Goal: Information Seeking & Learning: Learn about a topic

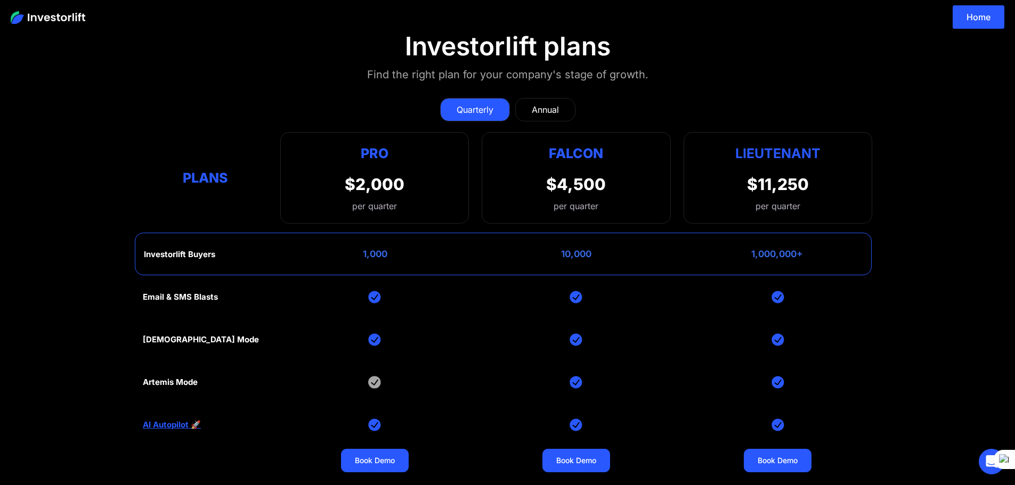
click at [551, 112] on div "Annual" at bounding box center [545, 109] width 27 height 13
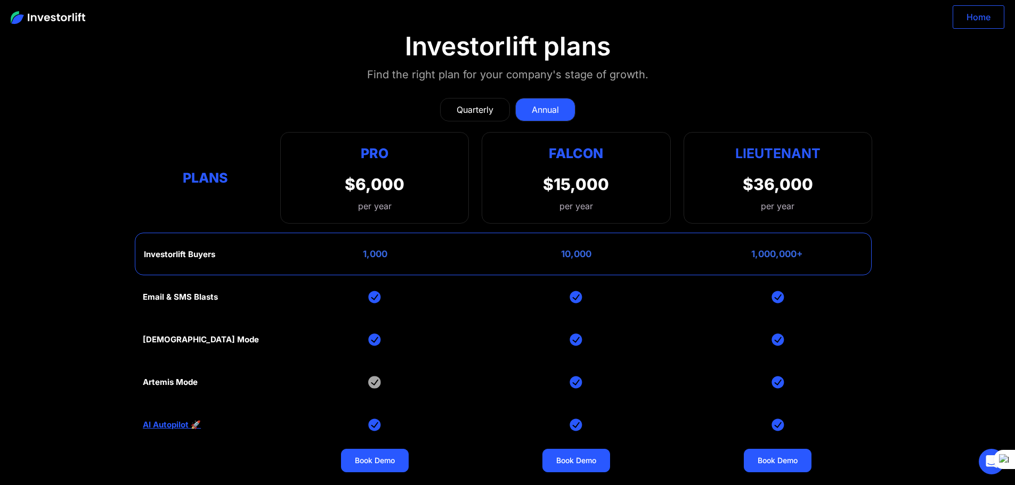
click at [974, 17] on link "Home" at bounding box center [979, 16] width 52 height 23
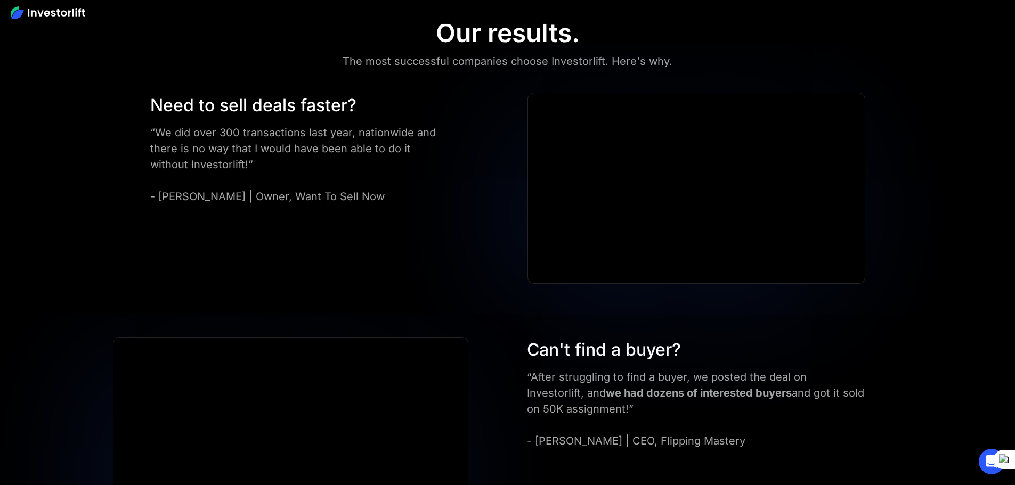
scroll to position [2931, 0]
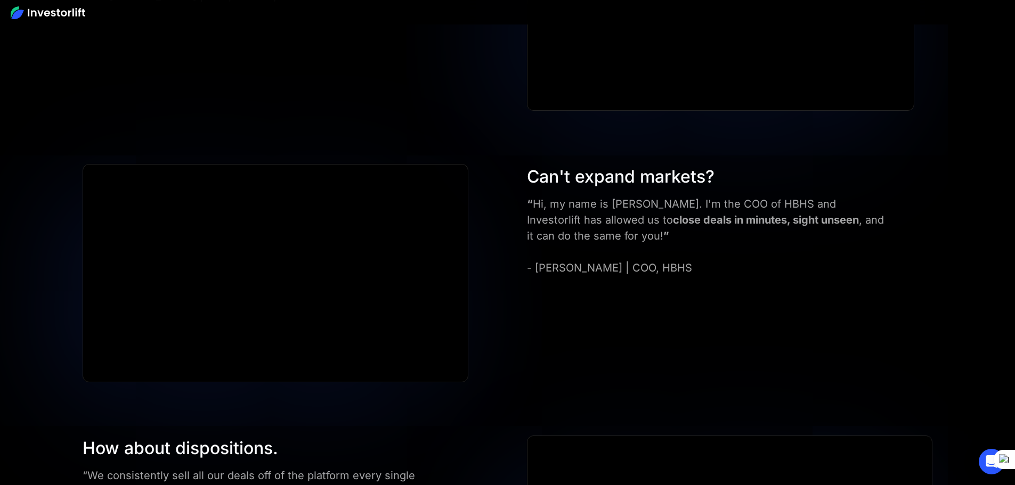
scroll to position [3630, 0]
